Goal: Task Accomplishment & Management: Complete application form

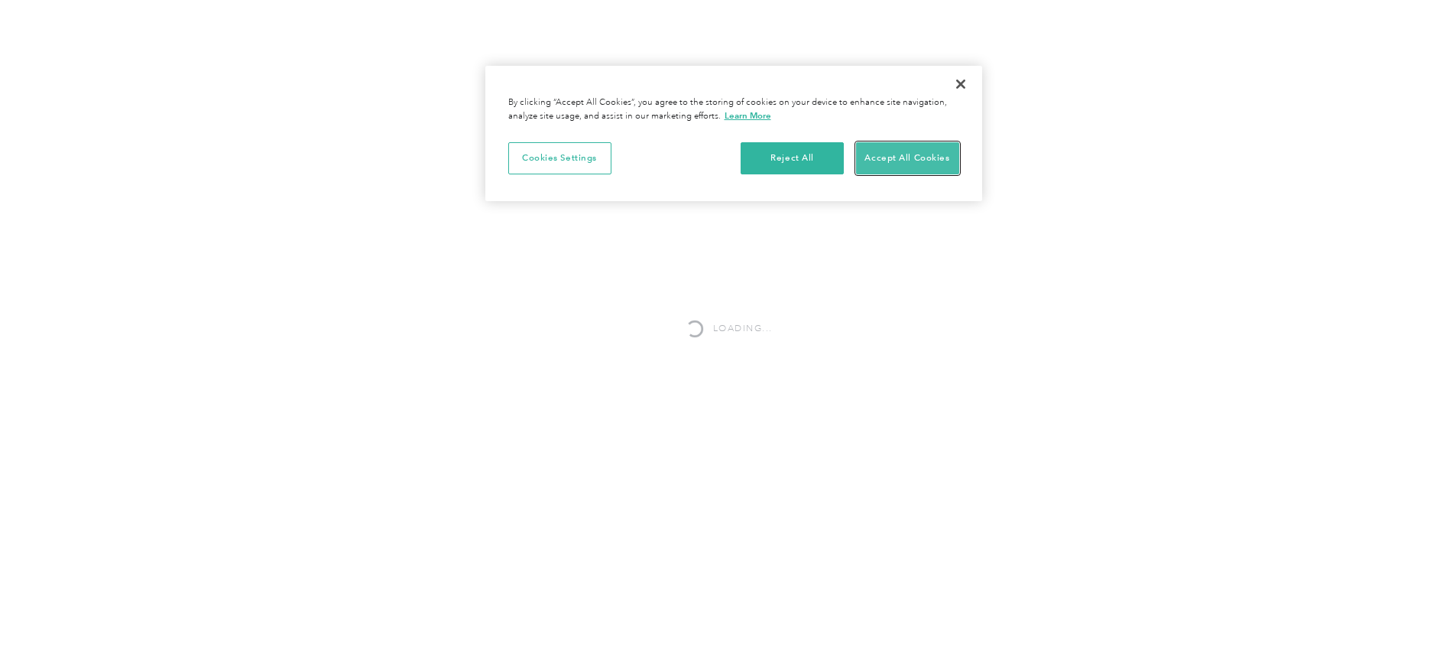
click at [897, 154] on button "Accept All Cookies" at bounding box center [907, 158] width 103 height 32
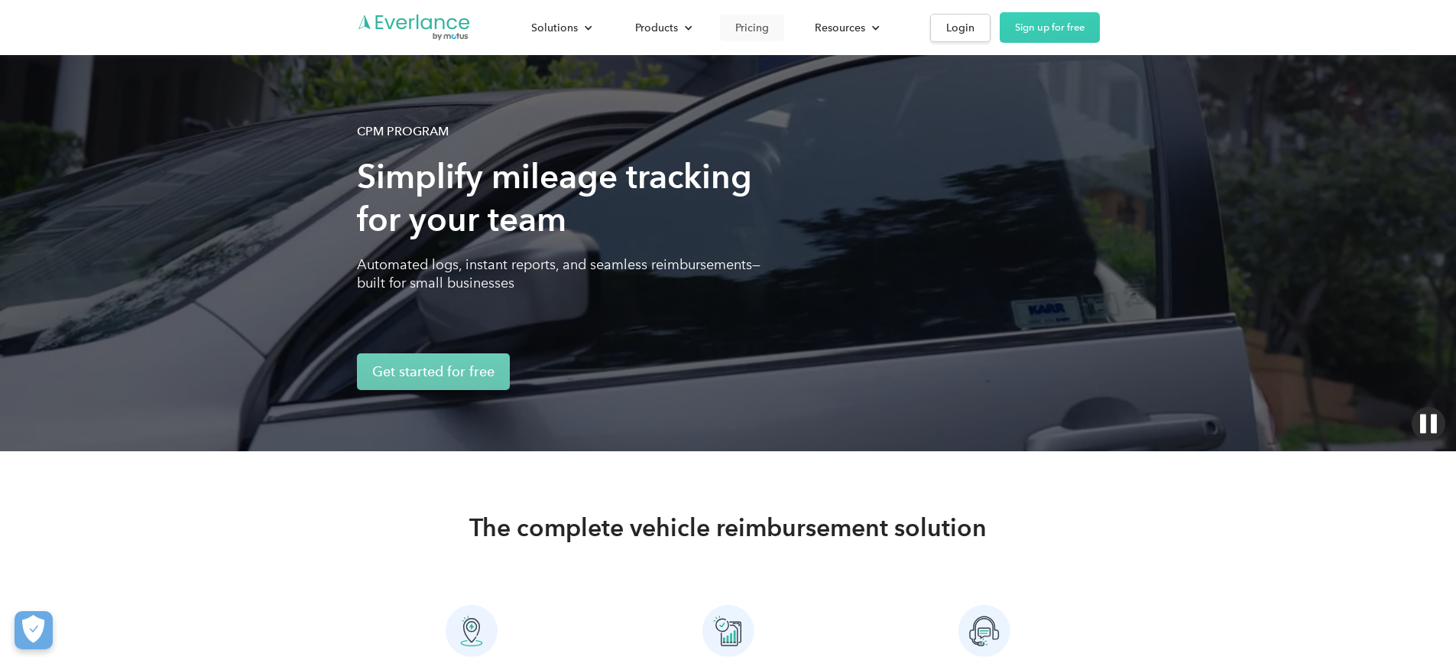
click at [769, 30] on div "Pricing" at bounding box center [752, 27] width 34 height 19
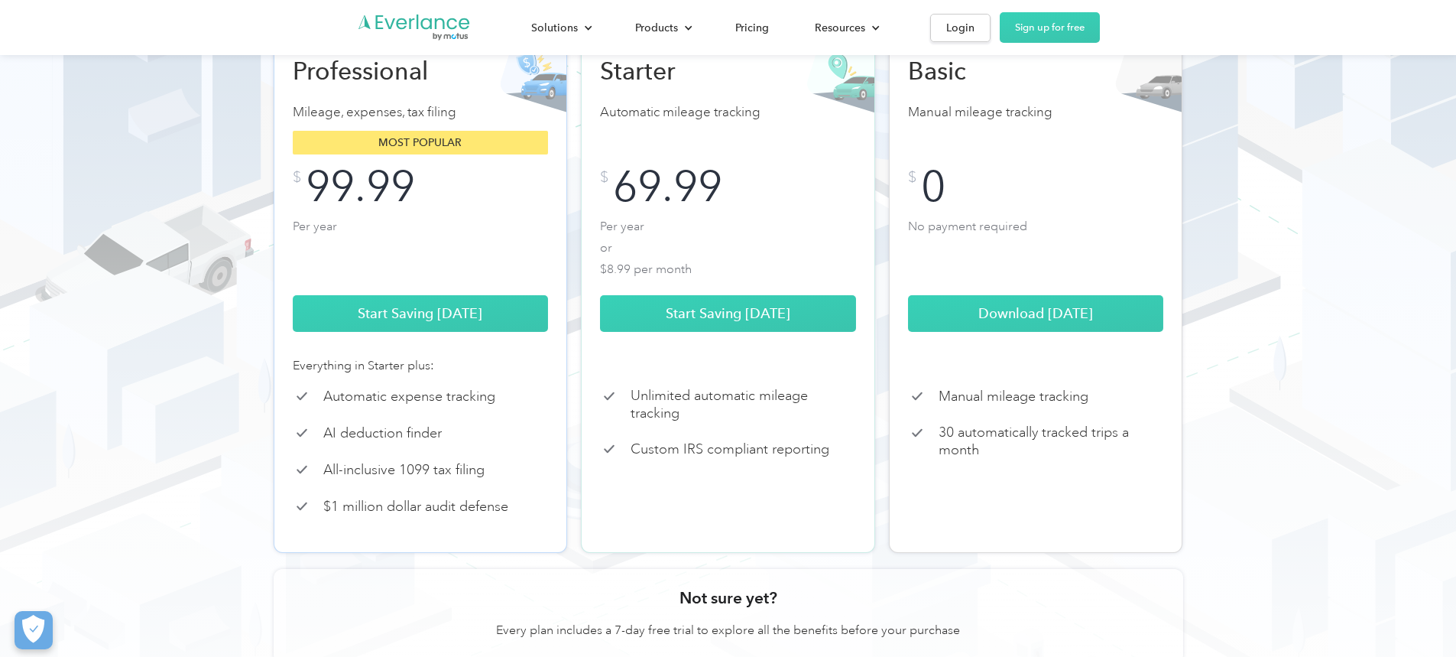
scroll to position [229, 0]
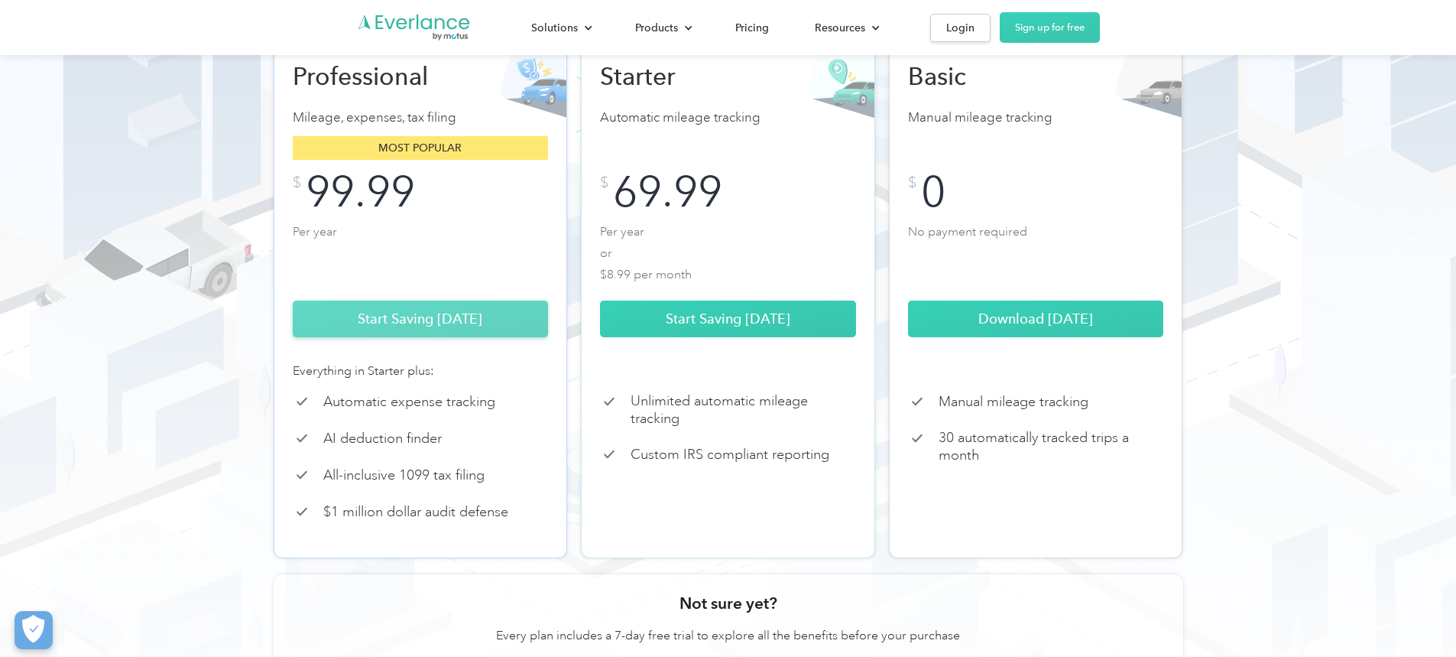
click at [471, 336] on link "Start Saving Today" at bounding box center [421, 318] width 256 height 37
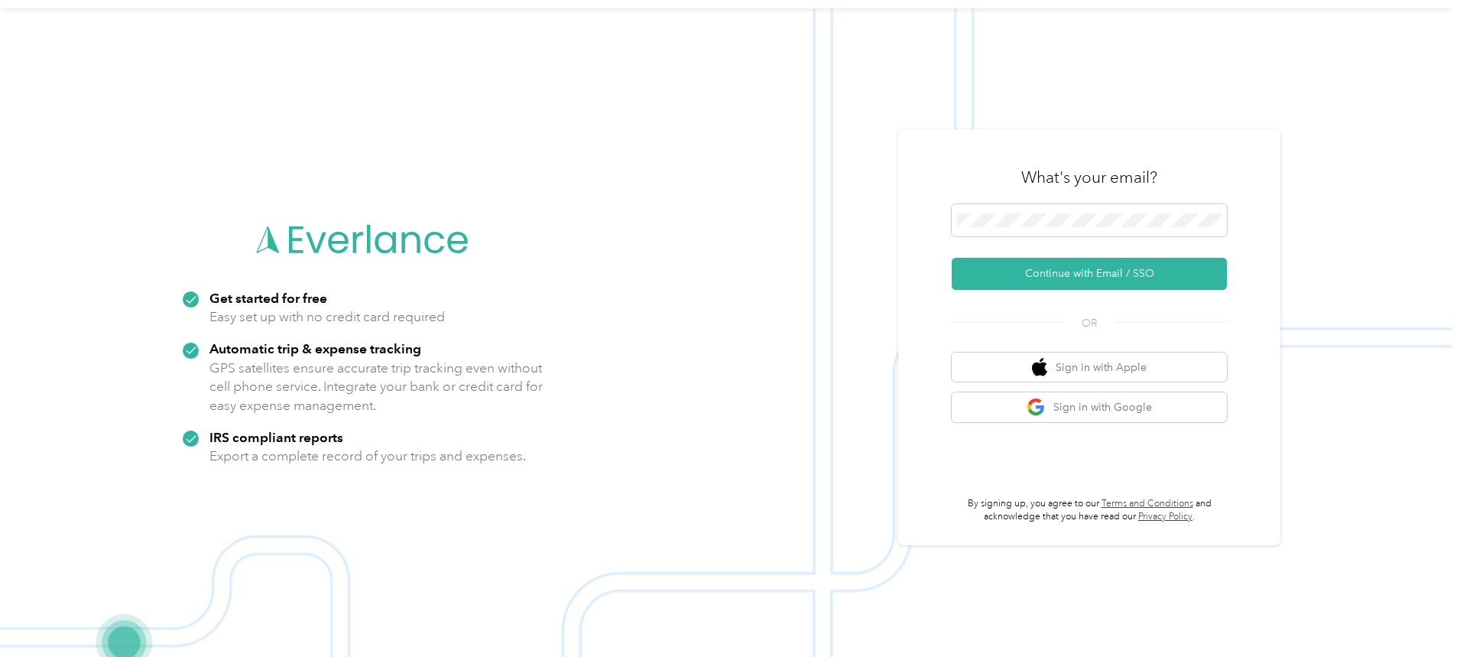
scroll to position [49, 0]
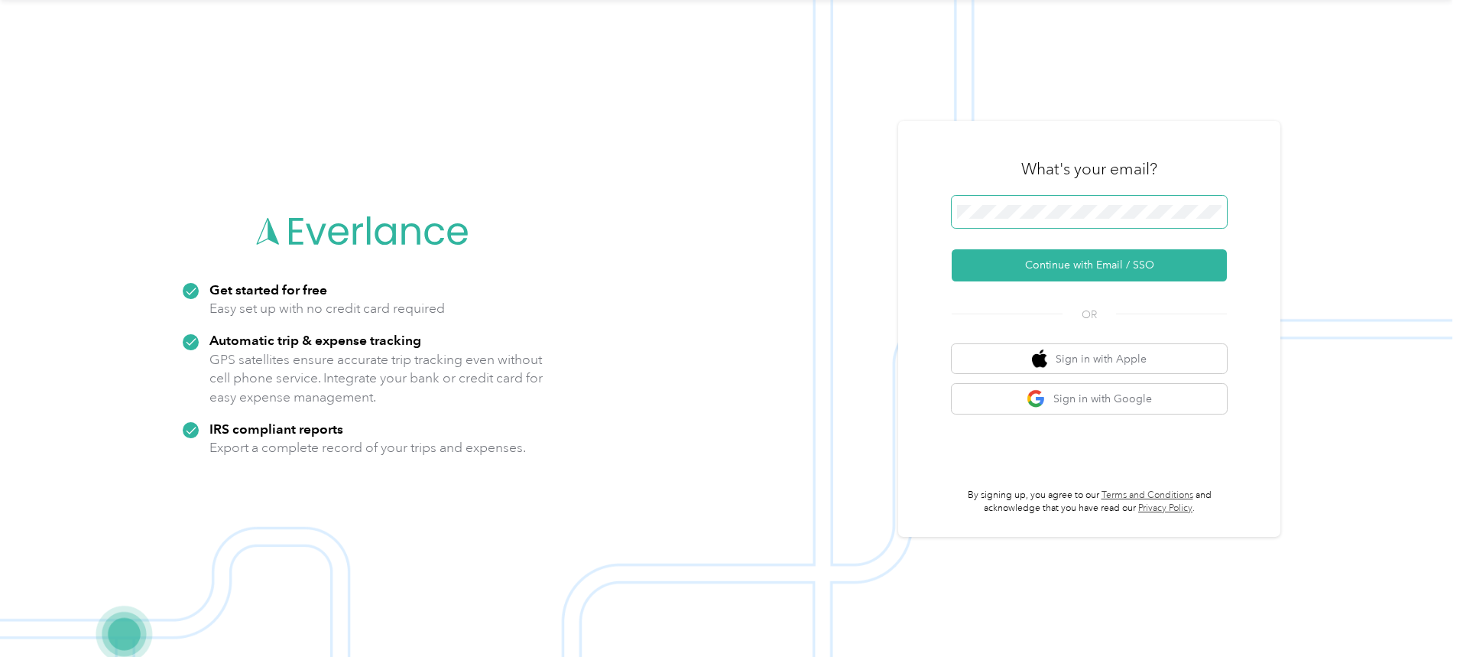
click at [1002, 201] on span at bounding box center [1089, 212] width 275 height 32
click at [1088, 268] on button "Continue with Email / SSO" at bounding box center [1089, 265] width 275 height 32
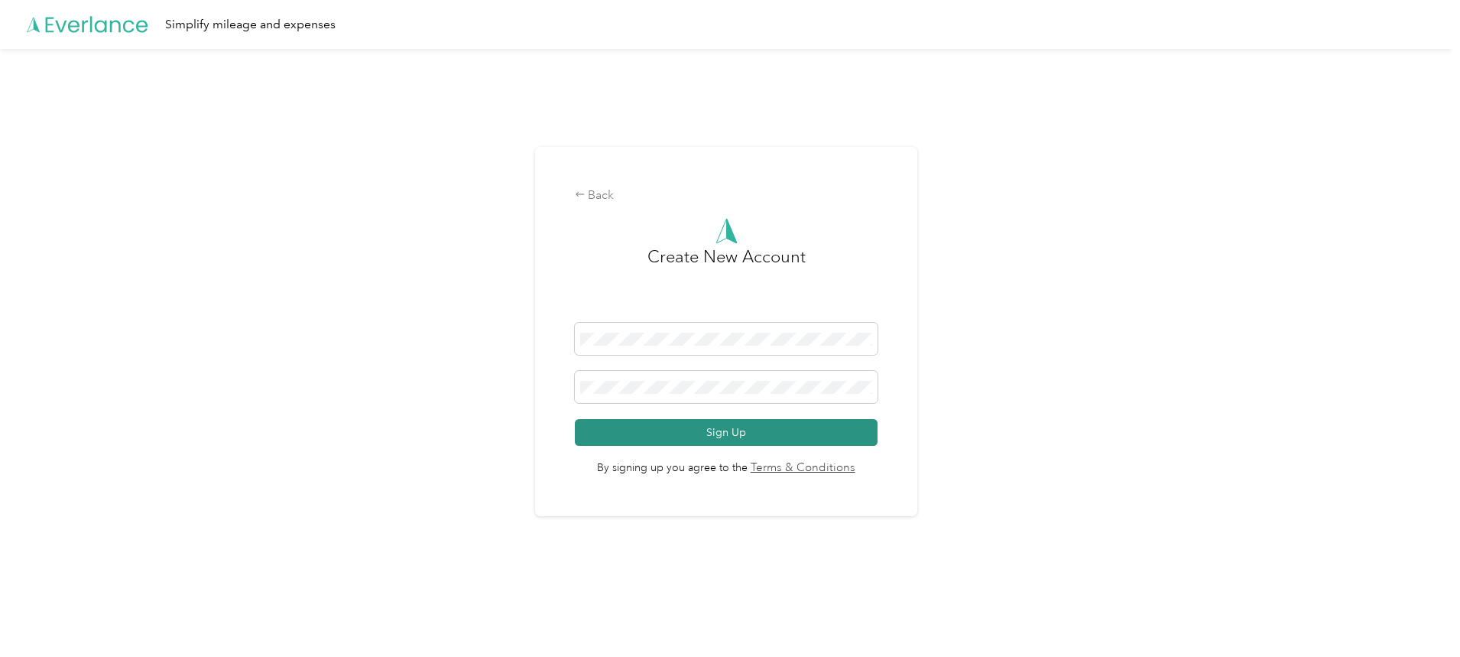
click at [761, 436] on button "Sign Up" at bounding box center [726, 432] width 303 height 27
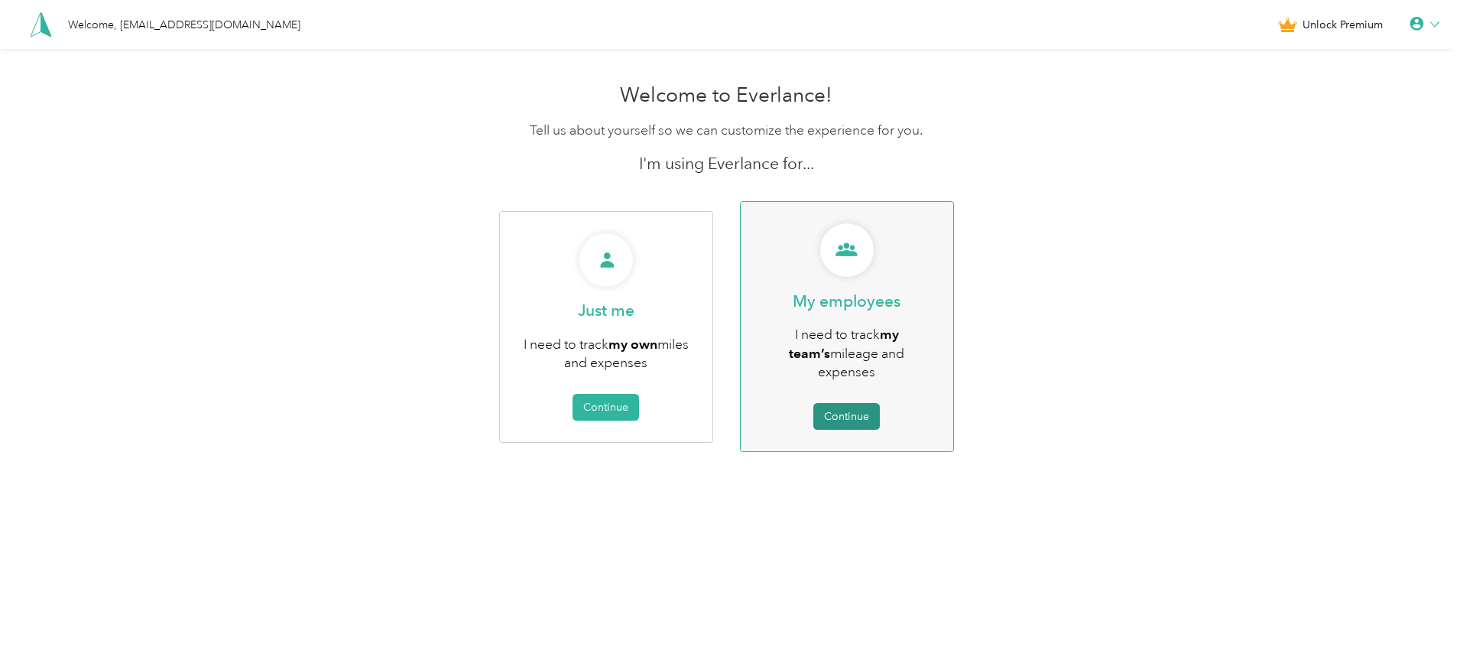
click at [841, 403] on button "Continue" at bounding box center [846, 416] width 67 height 27
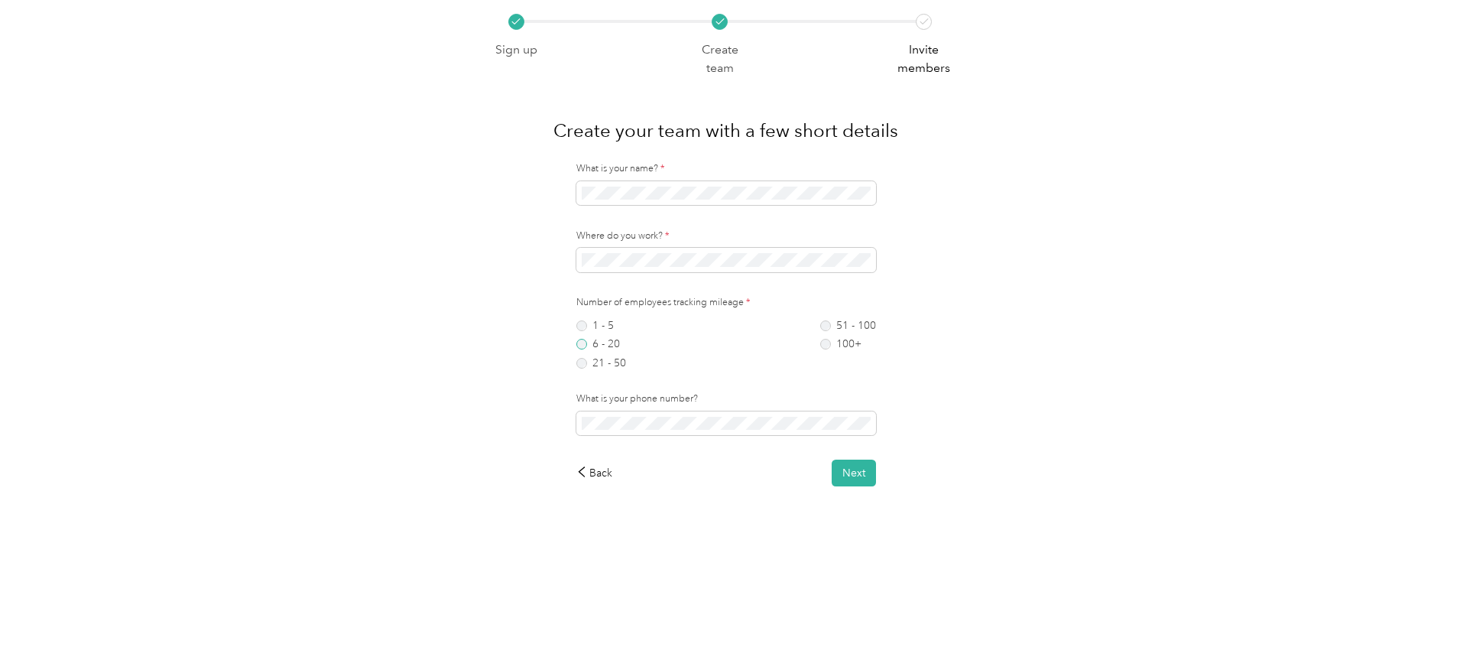
click at [582, 342] on label "6 - 20" at bounding box center [601, 344] width 50 height 11
click at [864, 471] on button "Next" at bounding box center [854, 472] width 44 height 27
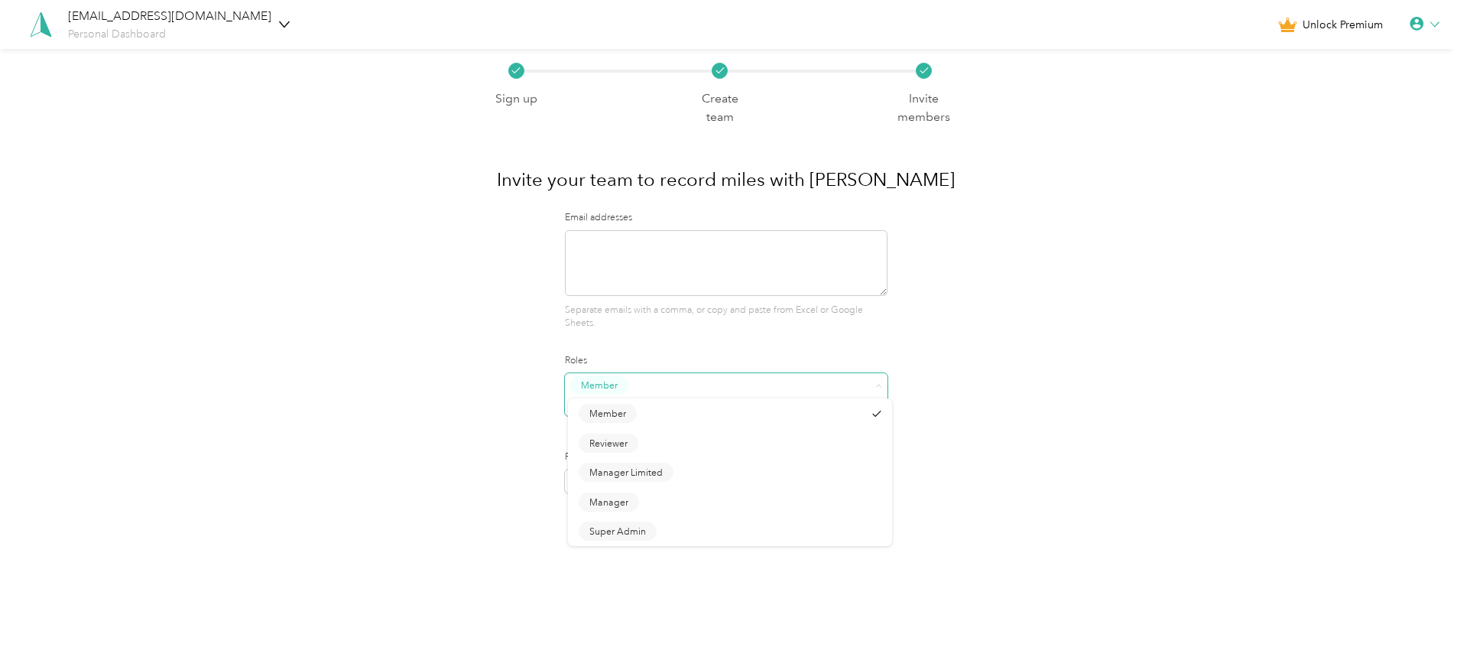
click at [881, 386] on icon at bounding box center [879, 385] width 5 height 3
click at [739, 511] on body "jcano@unitedhomerenalcare.com Personal Dashboard Unlock Premium Sign up Create …" at bounding box center [726, 309] width 1452 height 619
click at [722, 517] on button "Skip this step" at bounding box center [726, 530] width 86 height 27
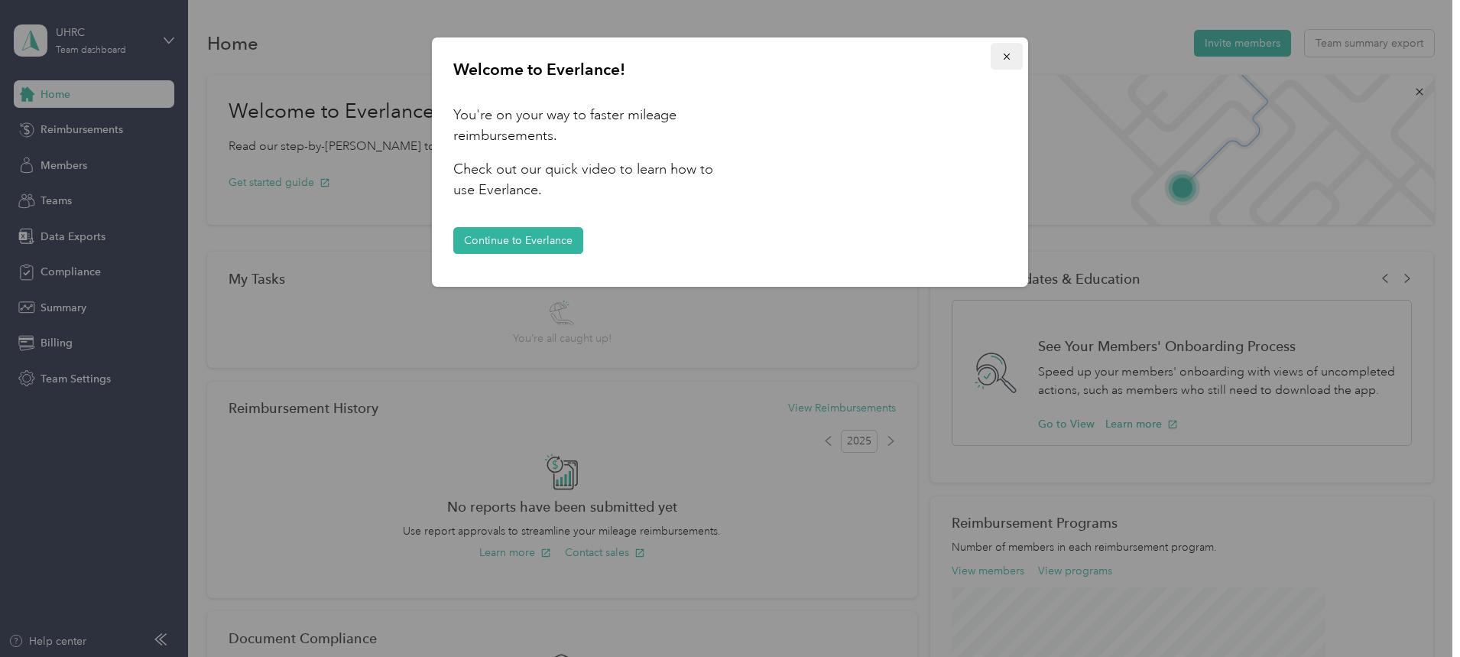
click at [1002, 51] on icon "button" at bounding box center [1006, 56] width 11 height 11
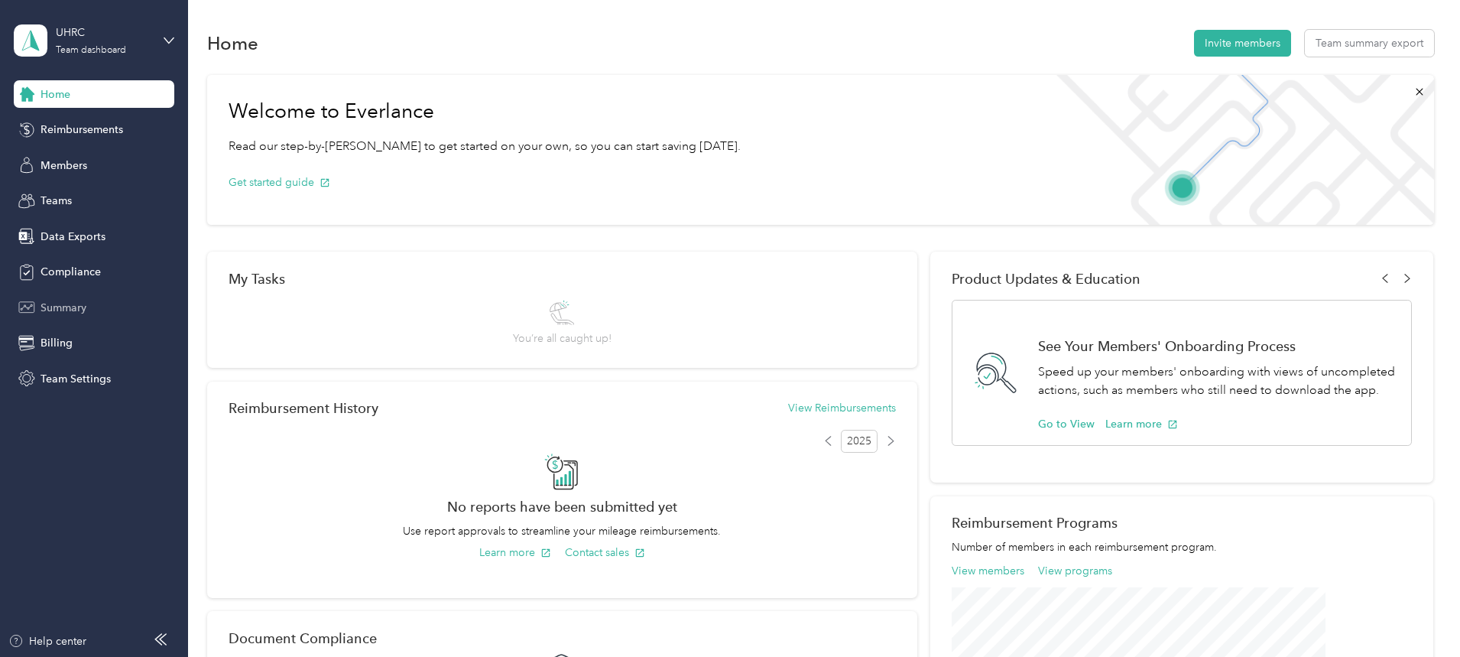
click at [63, 307] on span "Summary" at bounding box center [64, 308] width 46 height 16
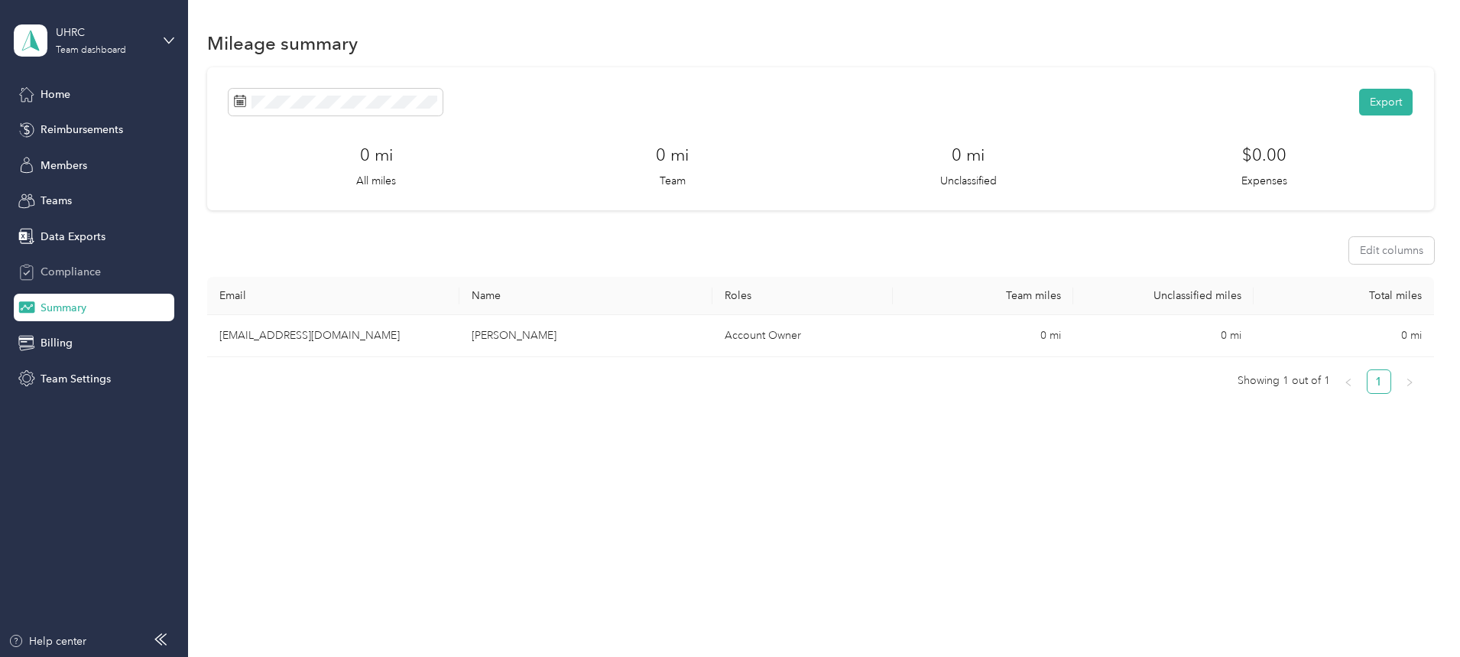
click at [73, 271] on span "Compliance" at bounding box center [71, 272] width 60 height 16
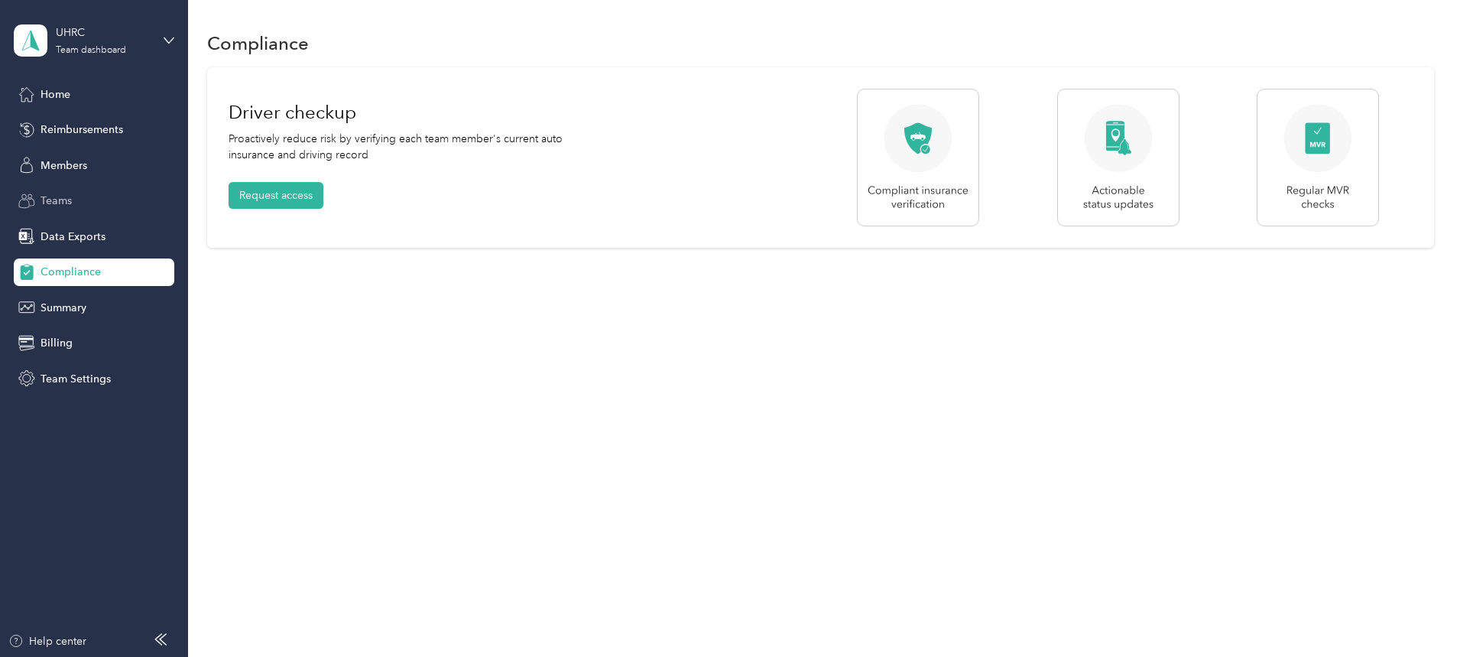
click at [67, 198] on span "Teams" at bounding box center [56, 201] width 31 height 16
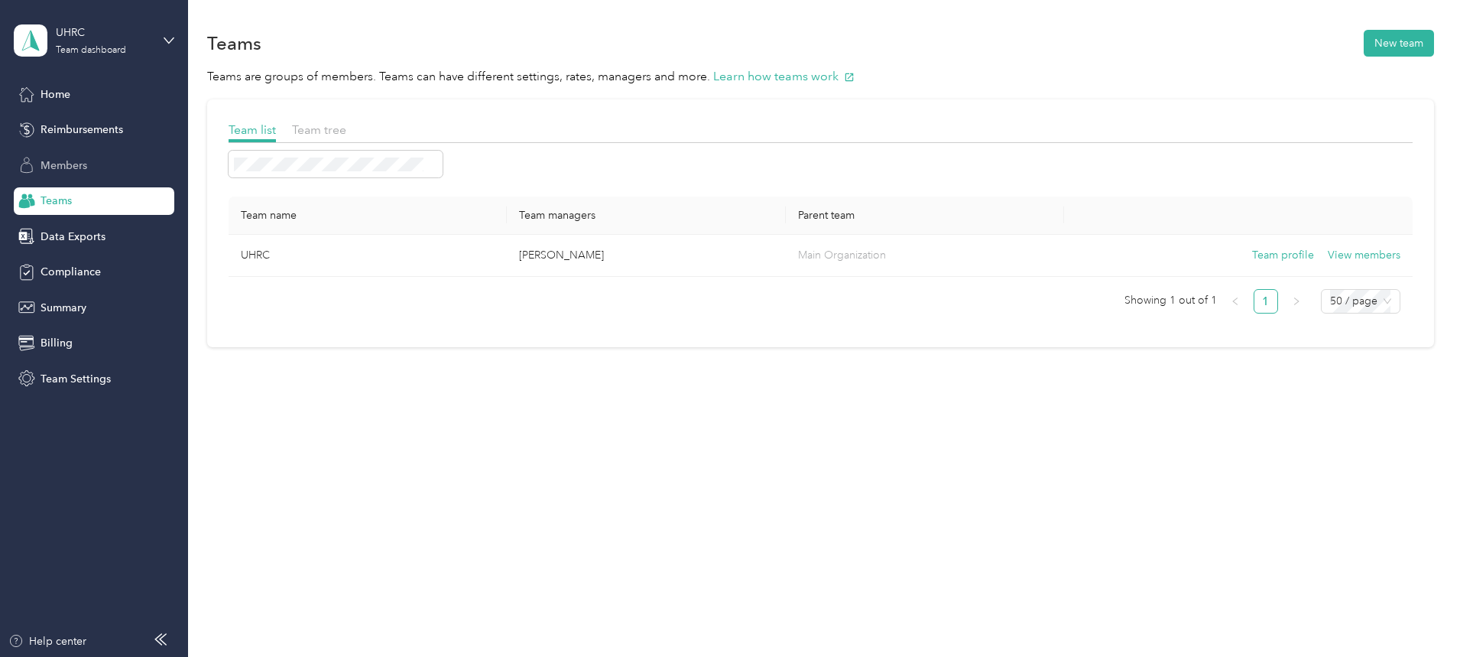
click at [70, 164] on span "Members" at bounding box center [64, 165] width 47 height 16
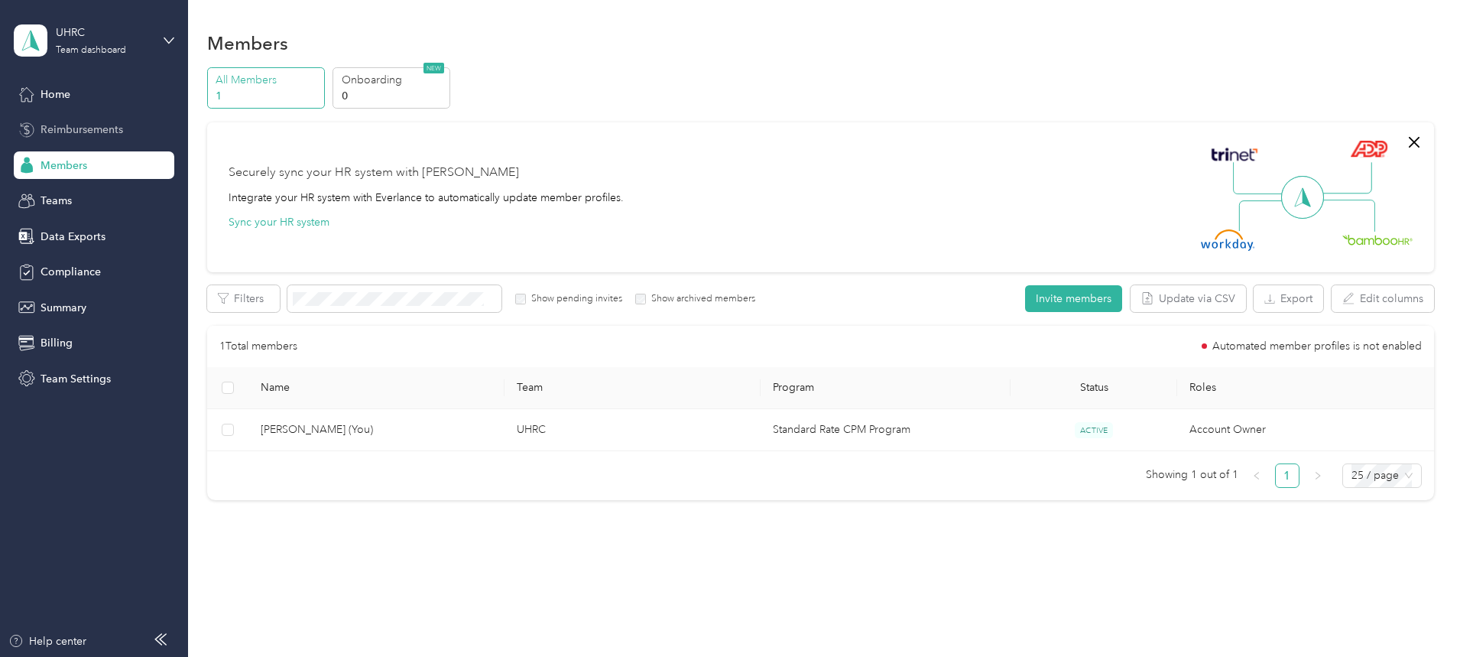
click at [67, 122] on span "Reimbursements" at bounding box center [82, 130] width 83 height 16
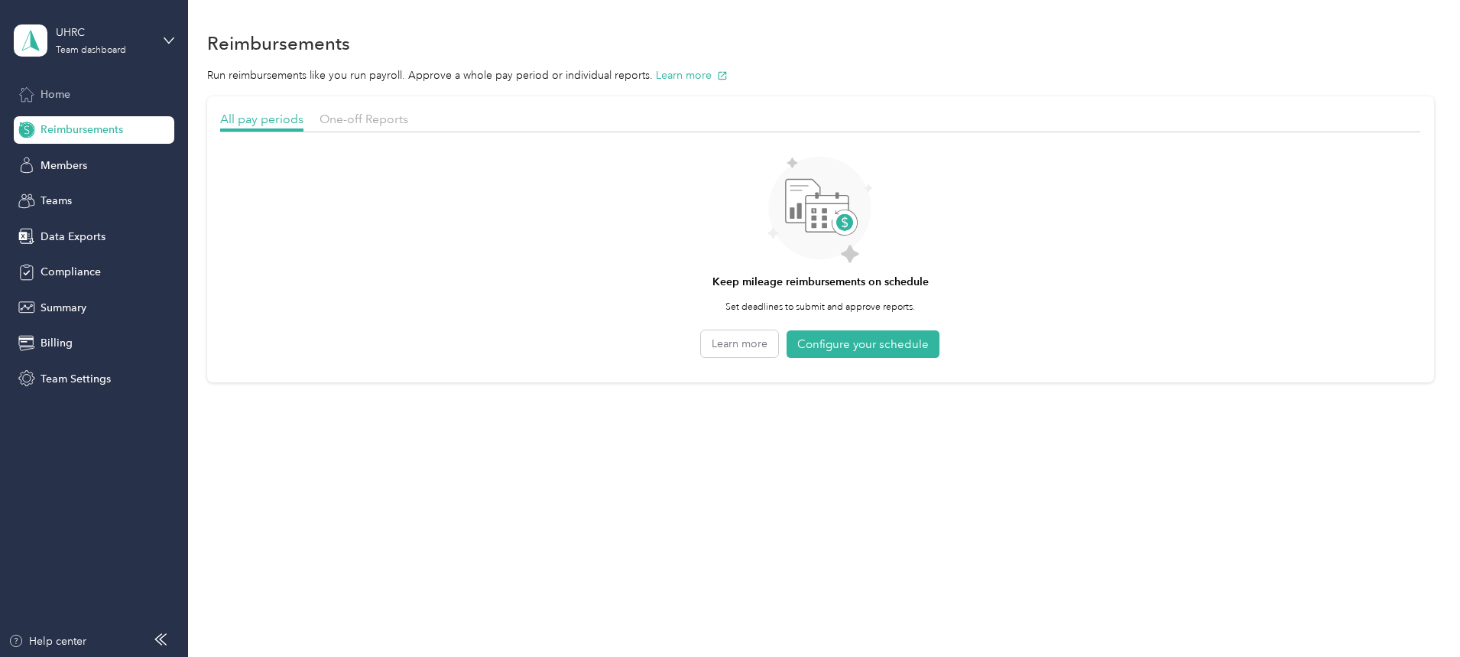
click at [59, 92] on span "Home" at bounding box center [56, 94] width 30 height 16
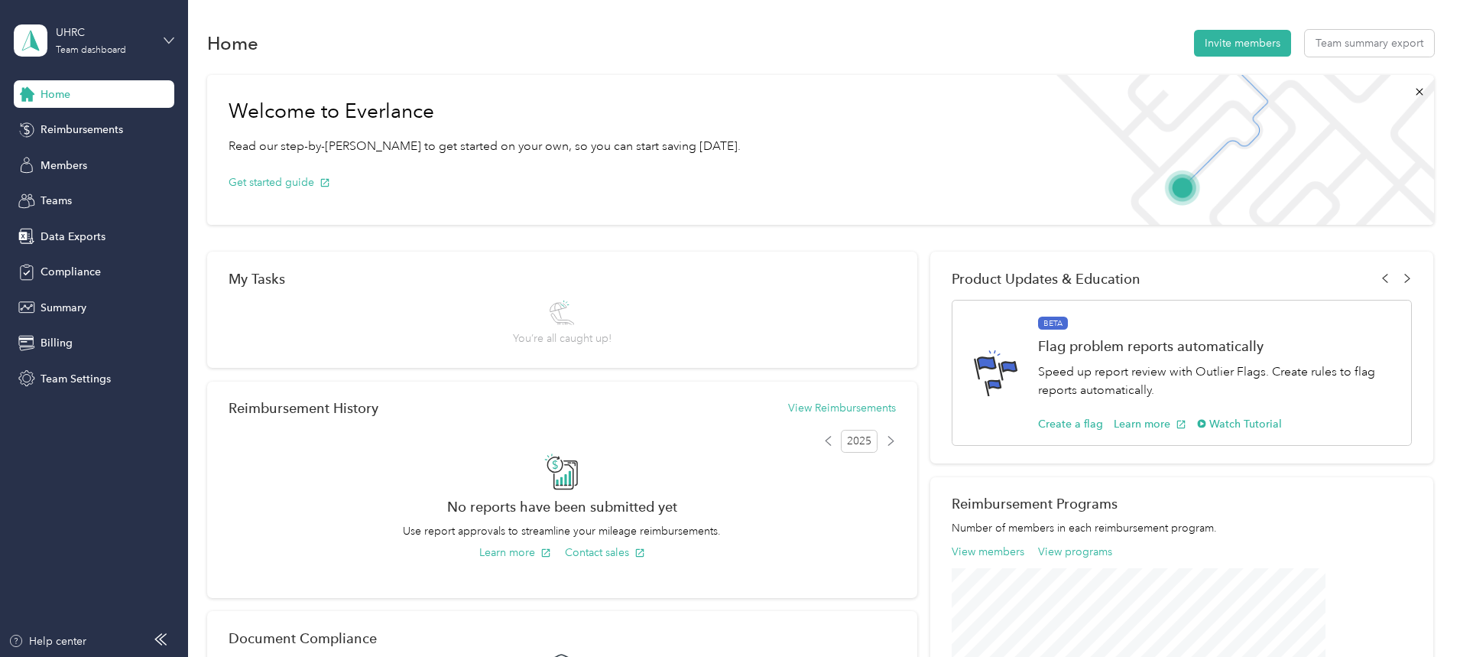
click at [169, 40] on icon at bounding box center [169, 40] width 11 height 11
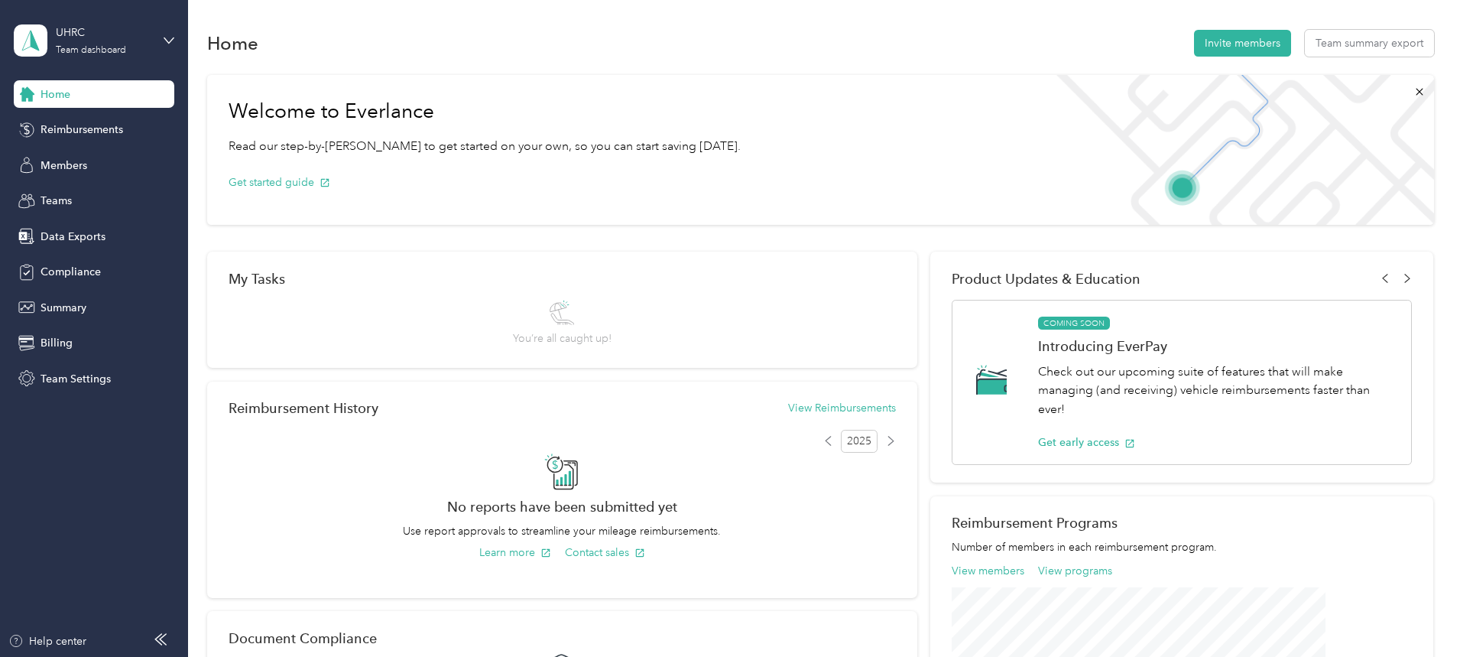
click at [231, 24] on div "Home Invite members Team summary export Welcome to Everlance Read our step-by-s…" at bounding box center [820, 533] width 1264 height 1066
click at [248, 54] on div "Home Invite members Team summary export" at bounding box center [820, 43] width 1227 height 32
click at [243, 53] on div "Home Invite members Team summary export" at bounding box center [820, 43] width 1227 height 32
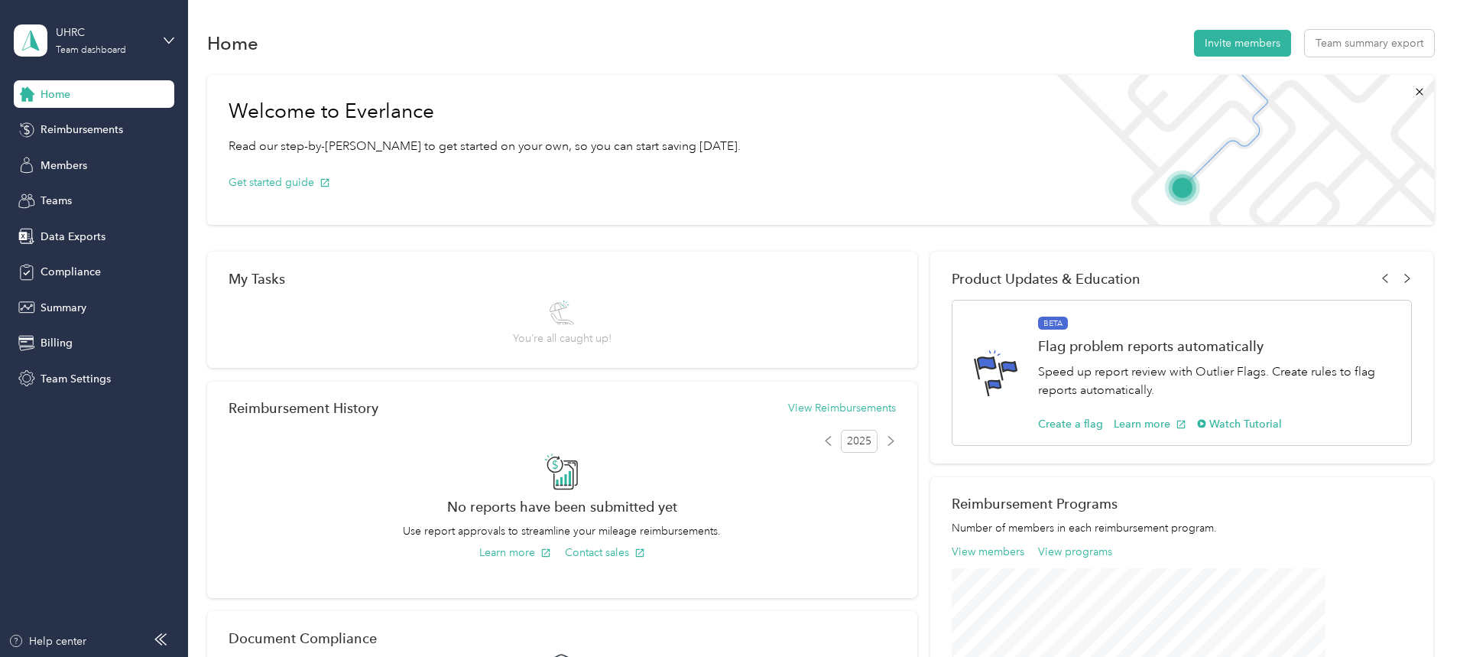
click at [241, 47] on div "Home Invite members Team summary export" at bounding box center [820, 43] width 1227 height 32
